Goal: Task Accomplishment & Management: Use online tool/utility

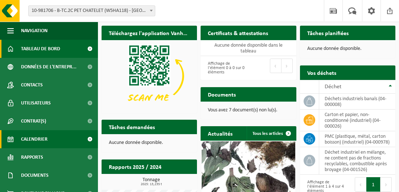
click at [48, 135] on link "Calendrier" at bounding box center [49, 139] width 98 height 18
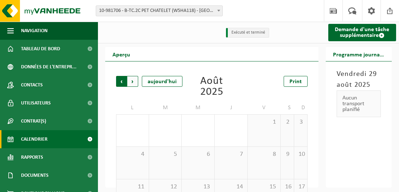
click at [132, 80] on span "Suivant" at bounding box center [132, 81] width 11 height 11
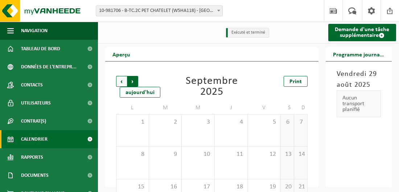
click at [121, 82] on span "Précédent" at bounding box center [121, 81] width 11 height 11
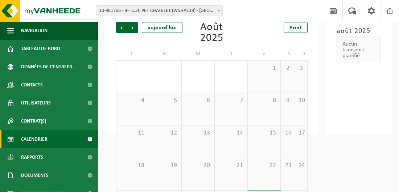
scroll to position [92, 0]
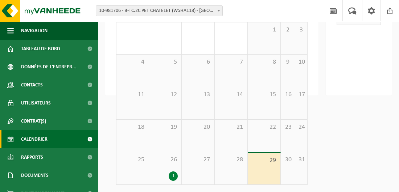
click at [174, 168] on div "26 1" at bounding box center [165, 169] width 33 height 32
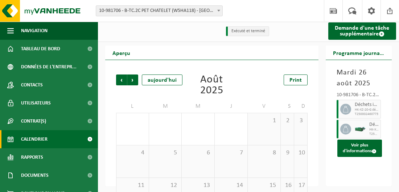
scroll to position [0, 0]
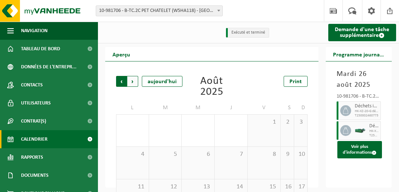
click at [132, 84] on span "Suivant" at bounding box center [132, 81] width 11 height 11
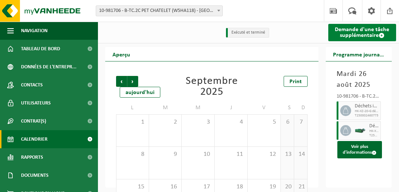
click at [353, 34] on link "Demande d'une tâche supplémentaire" at bounding box center [362, 32] width 68 height 17
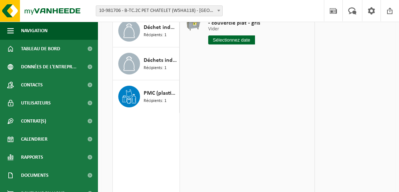
scroll to position [109, 0]
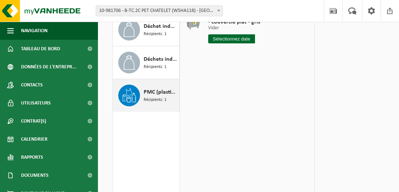
click at [151, 103] on div "PMC (plastique, métal, carton boisson) (industriel) Récipients: 1" at bounding box center [160, 96] width 34 height 22
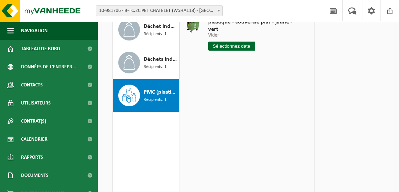
click at [228, 42] on input "text" at bounding box center [231, 46] width 47 height 9
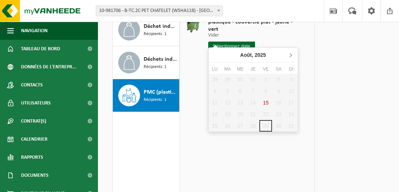
click at [289, 56] on icon at bounding box center [290, 55] width 12 height 12
click at [229, 92] on div "9" at bounding box center [227, 91] width 13 height 12
type input "à partir de 2025-09-09"
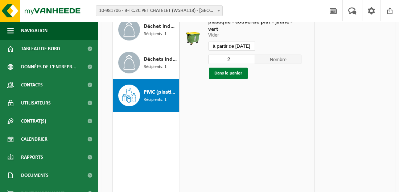
click at [231, 68] on button "Dans le panier" at bounding box center [228, 74] width 39 height 12
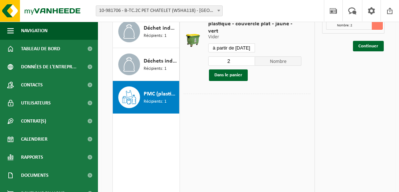
scroll to position [72, 0]
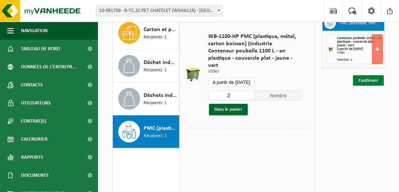
click at [376, 78] on link "Continuer" at bounding box center [368, 80] width 31 height 11
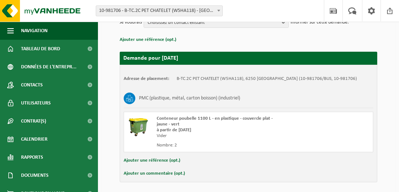
scroll to position [134, 0]
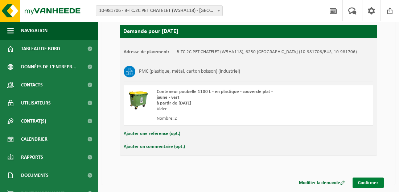
click at [369, 184] on link "Confirmer" at bounding box center [367, 183] width 31 height 11
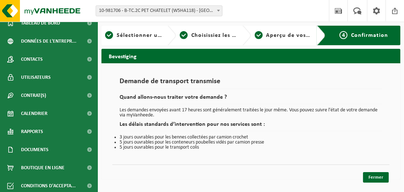
scroll to position [28, 0]
